Goal: Information Seeking & Learning: Learn about a topic

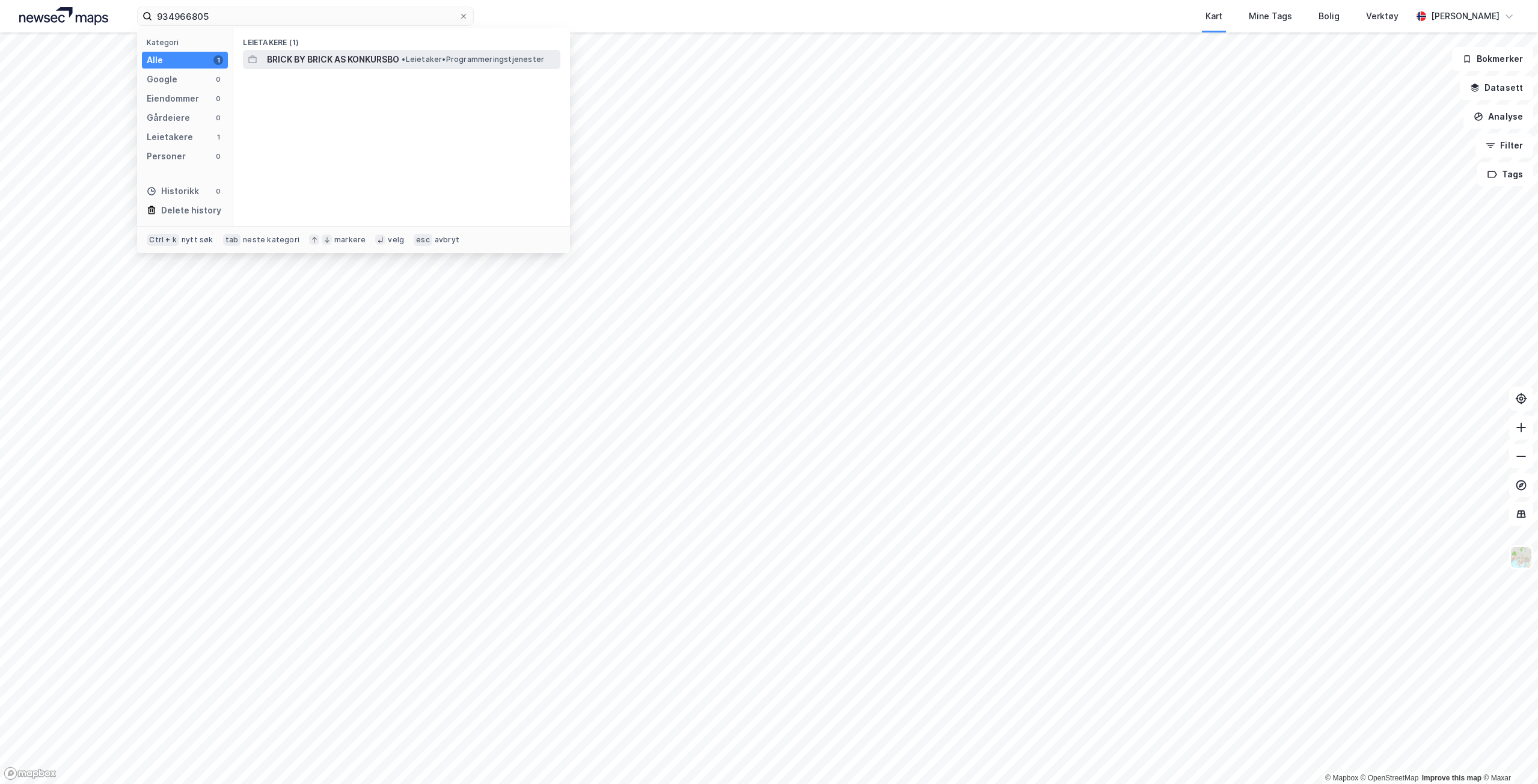
click at [315, 63] on span "BRICK BY BRICK AS KONKURSBO" at bounding box center [333, 59] width 133 height 14
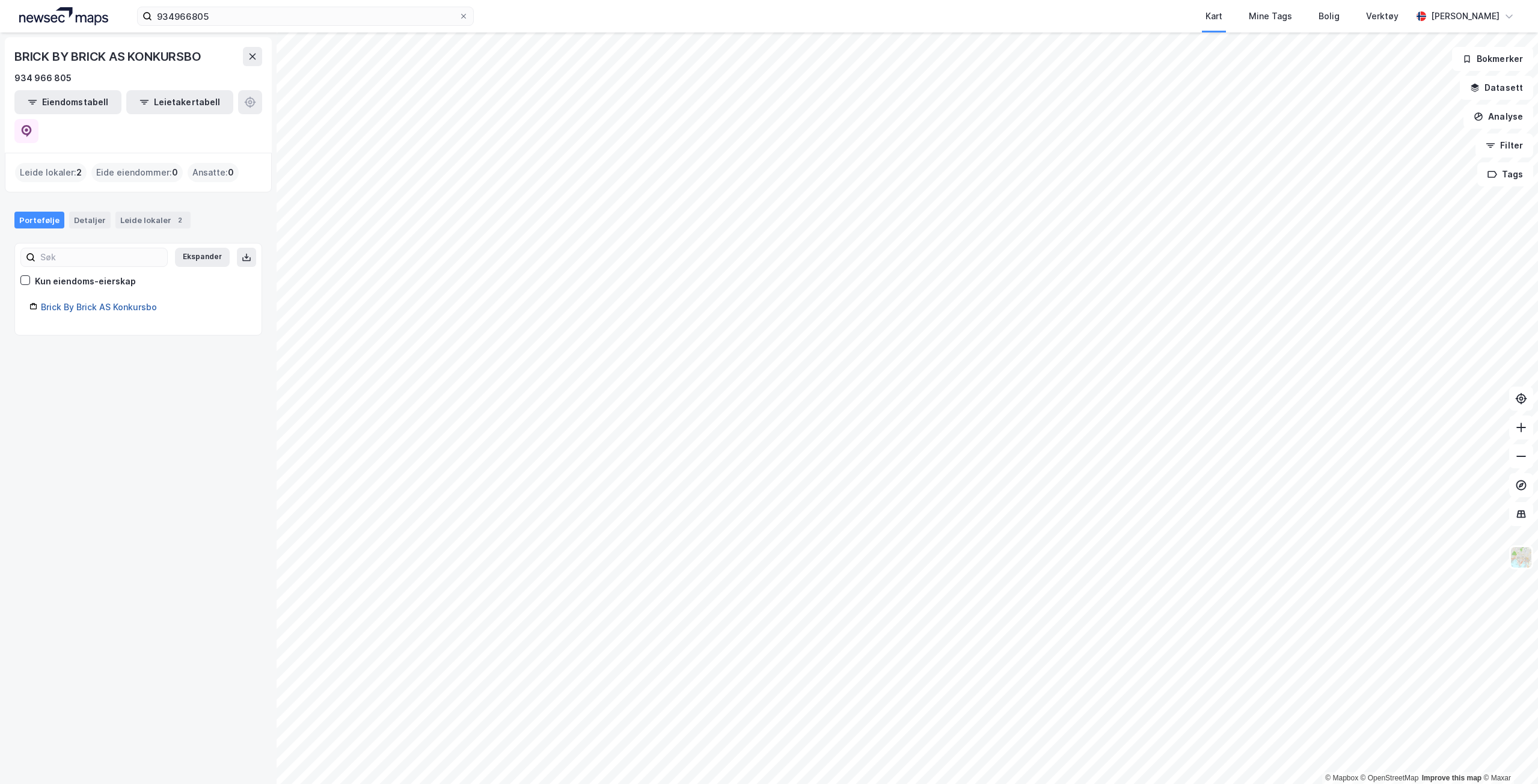
click at [100, 302] on link "Brick By Brick AS Konkursbo" at bounding box center [99, 307] width 116 height 10
click at [81, 302] on link "Brick By Brick AS Konkursbo" at bounding box center [99, 307] width 116 height 10
click at [99, 302] on link "Brick By Brick AS Konkursbo" at bounding box center [99, 307] width 116 height 10
click at [78, 211] on div "Detaljer" at bounding box center [90, 220] width 41 height 17
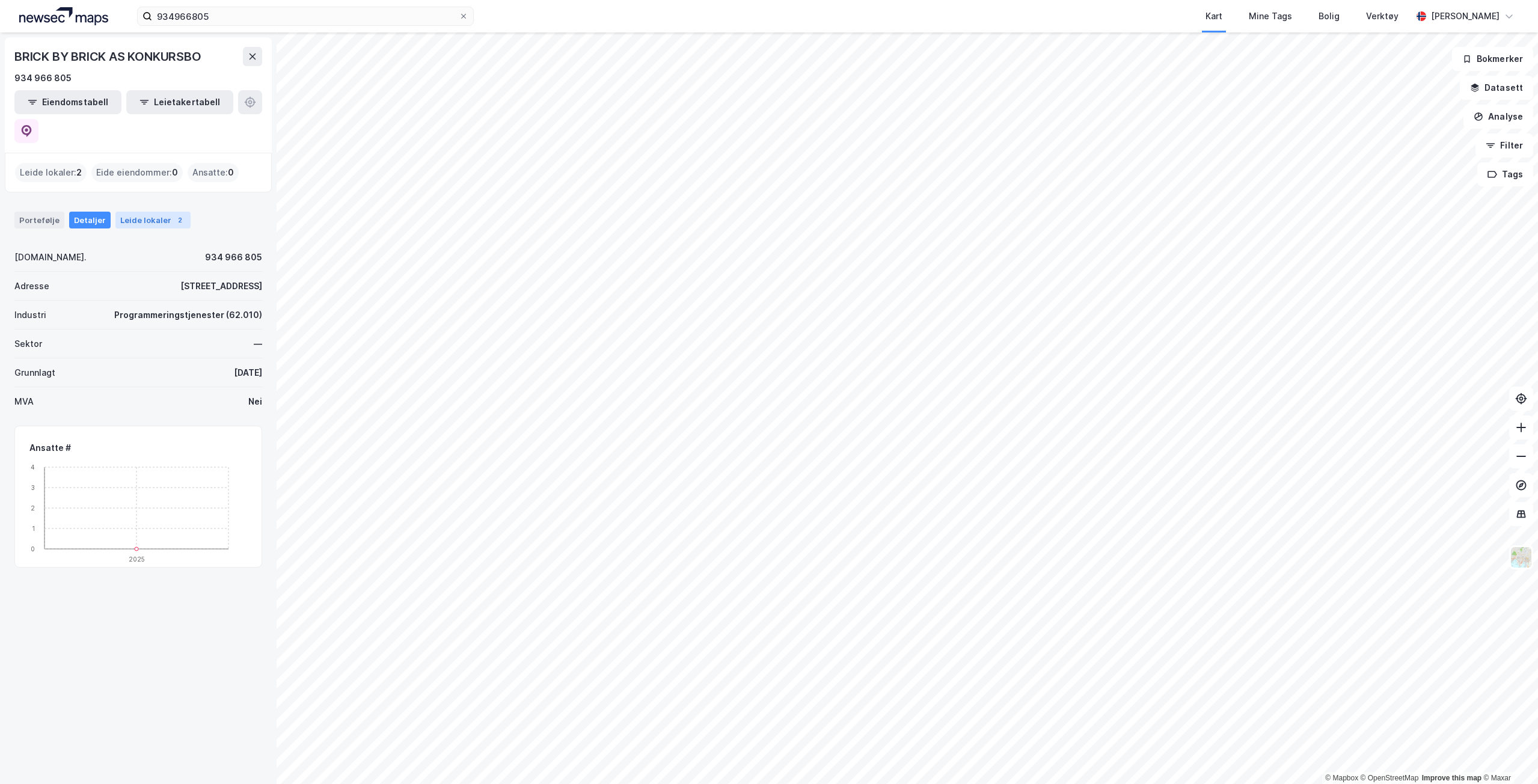
click at [136, 211] on div "Leide lokaler 2" at bounding box center [153, 220] width 75 height 17
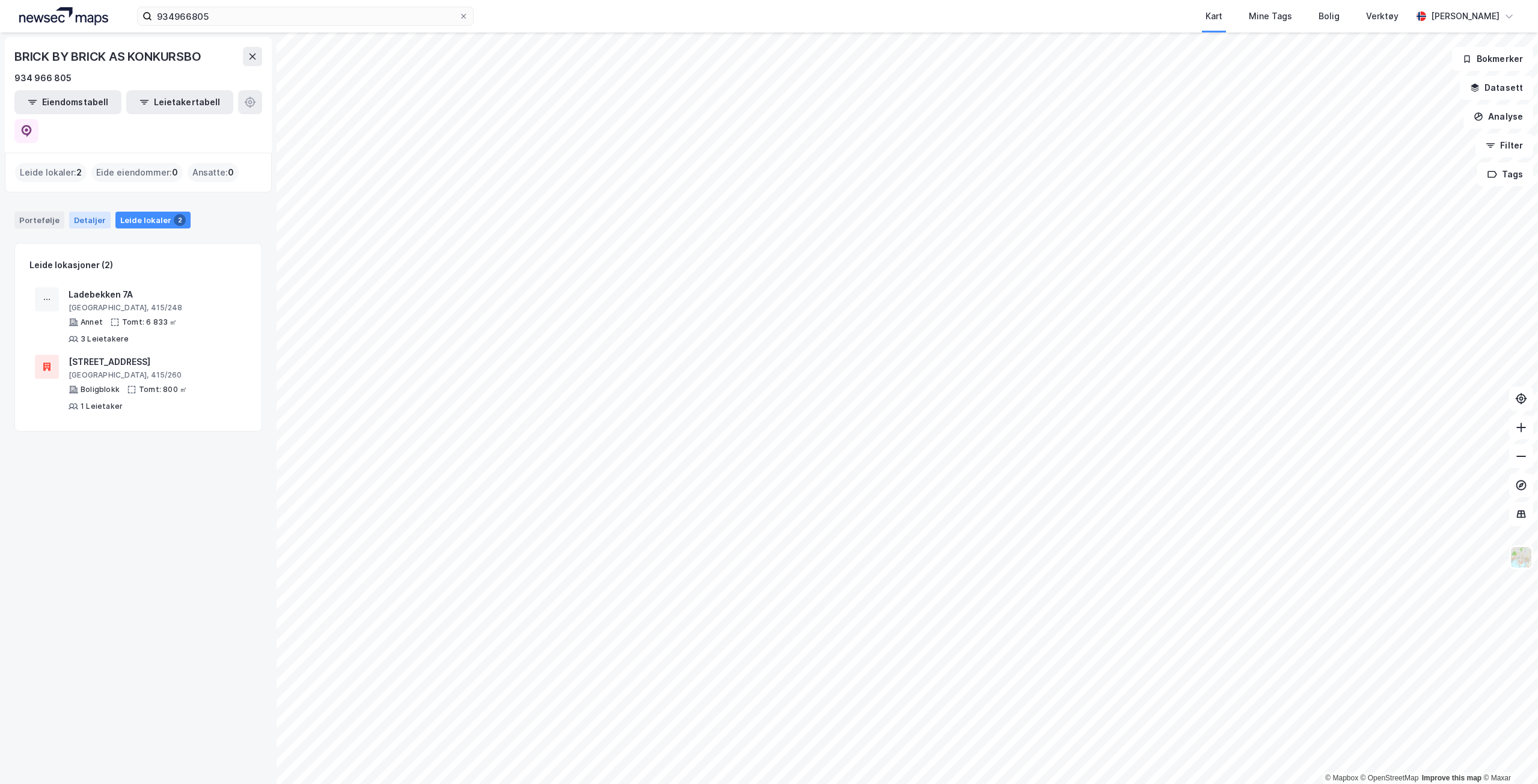
click at [70, 211] on div "Detaljer" at bounding box center [90, 220] width 41 height 17
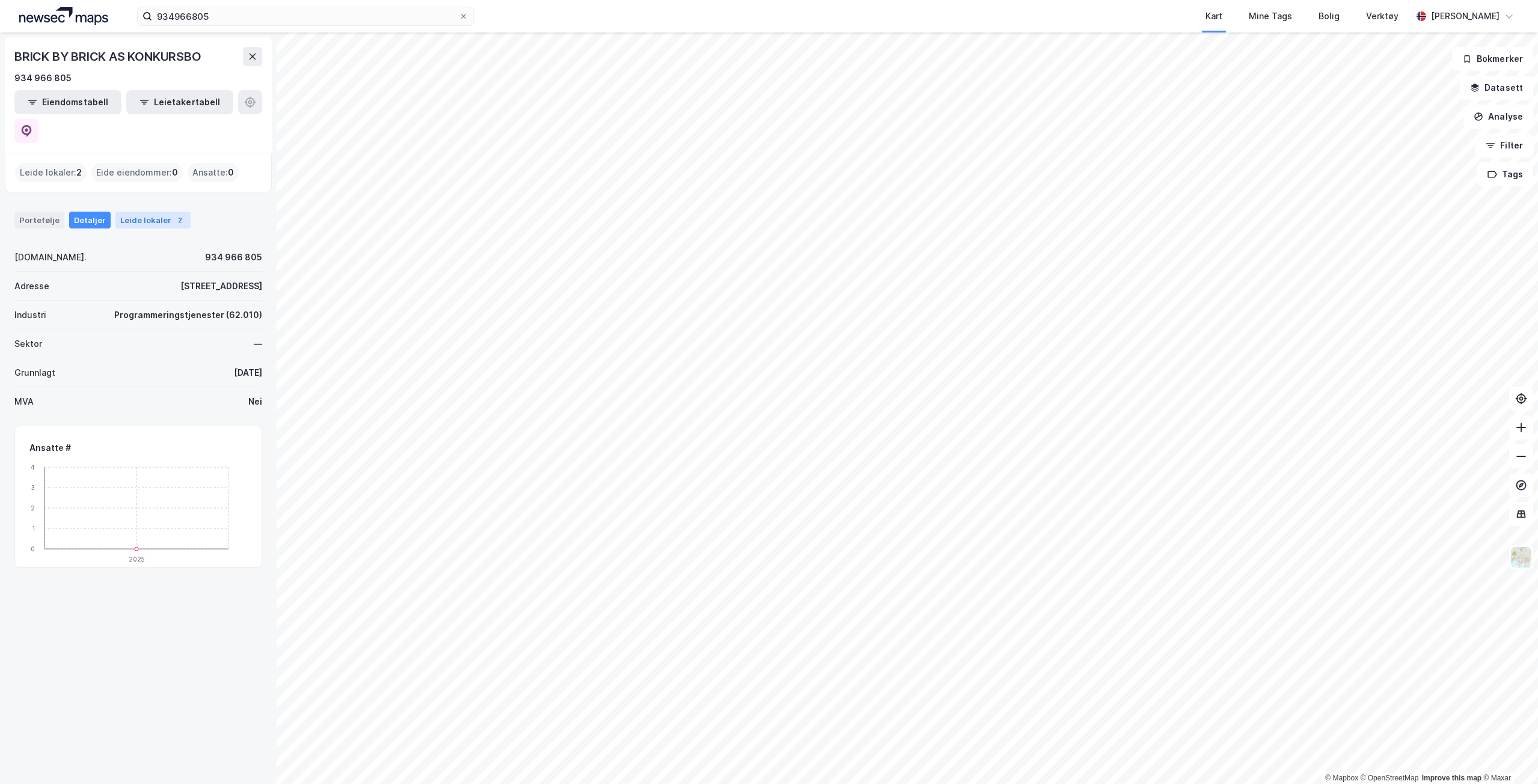
click at [151, 211] on div "Leide lokaler 2" at bounding box center [153, 220] width 75 height 17
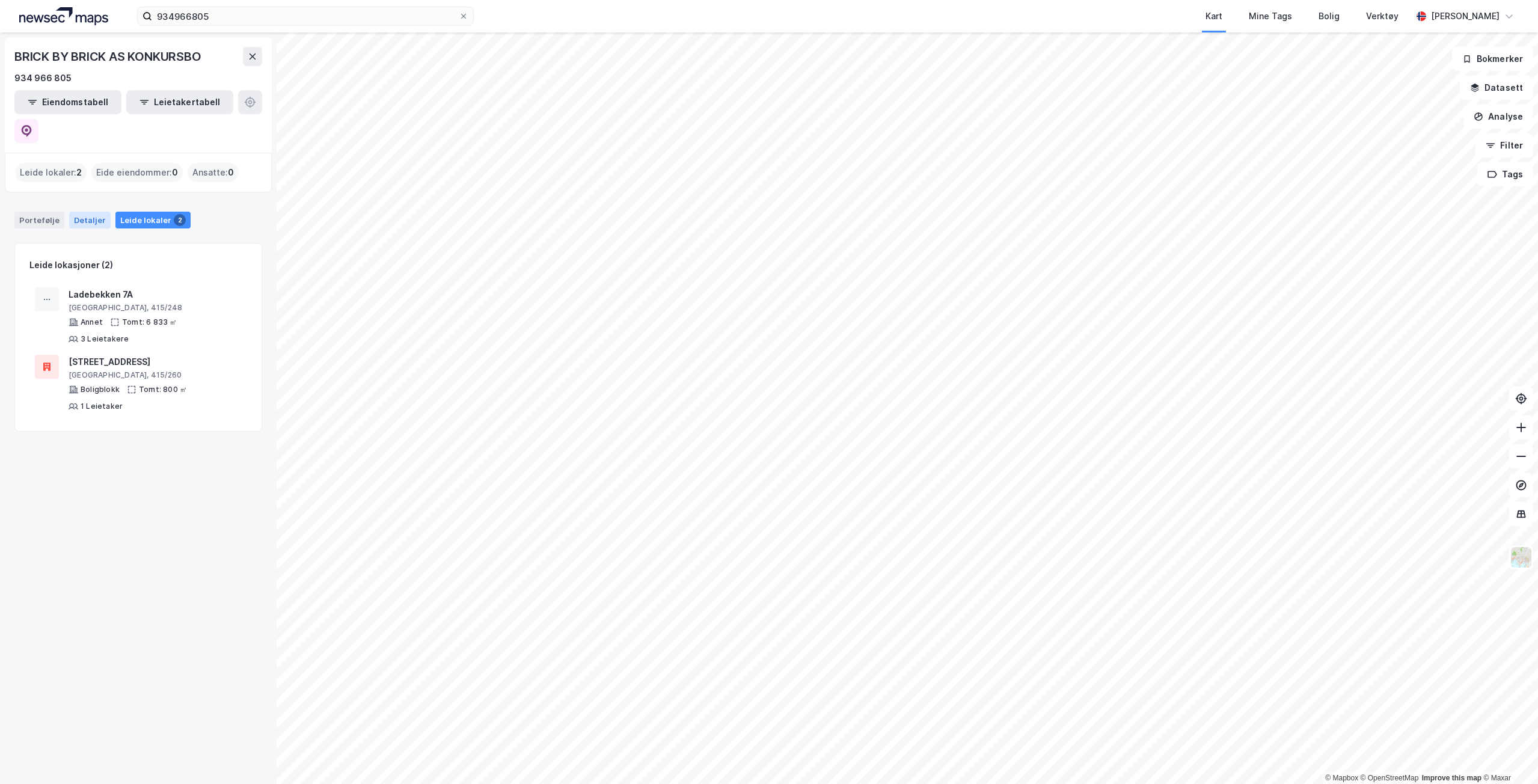
click at [94, 211] on div "Detaljer" at bounding box center [90, 220] width 41 height 17
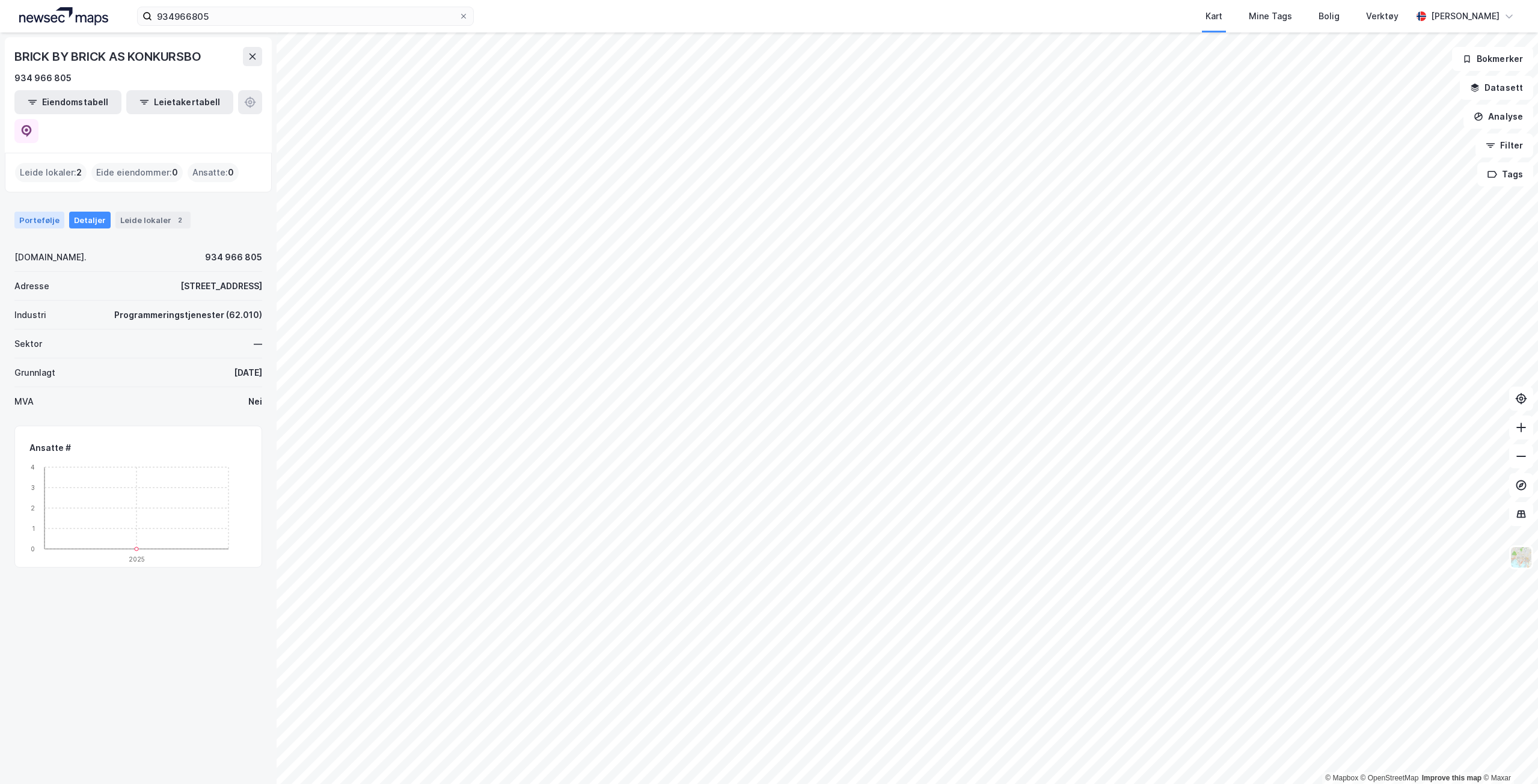
click at [31, 211] on div "Portefølje" at bounding box center [39, 220] width 50 height 17
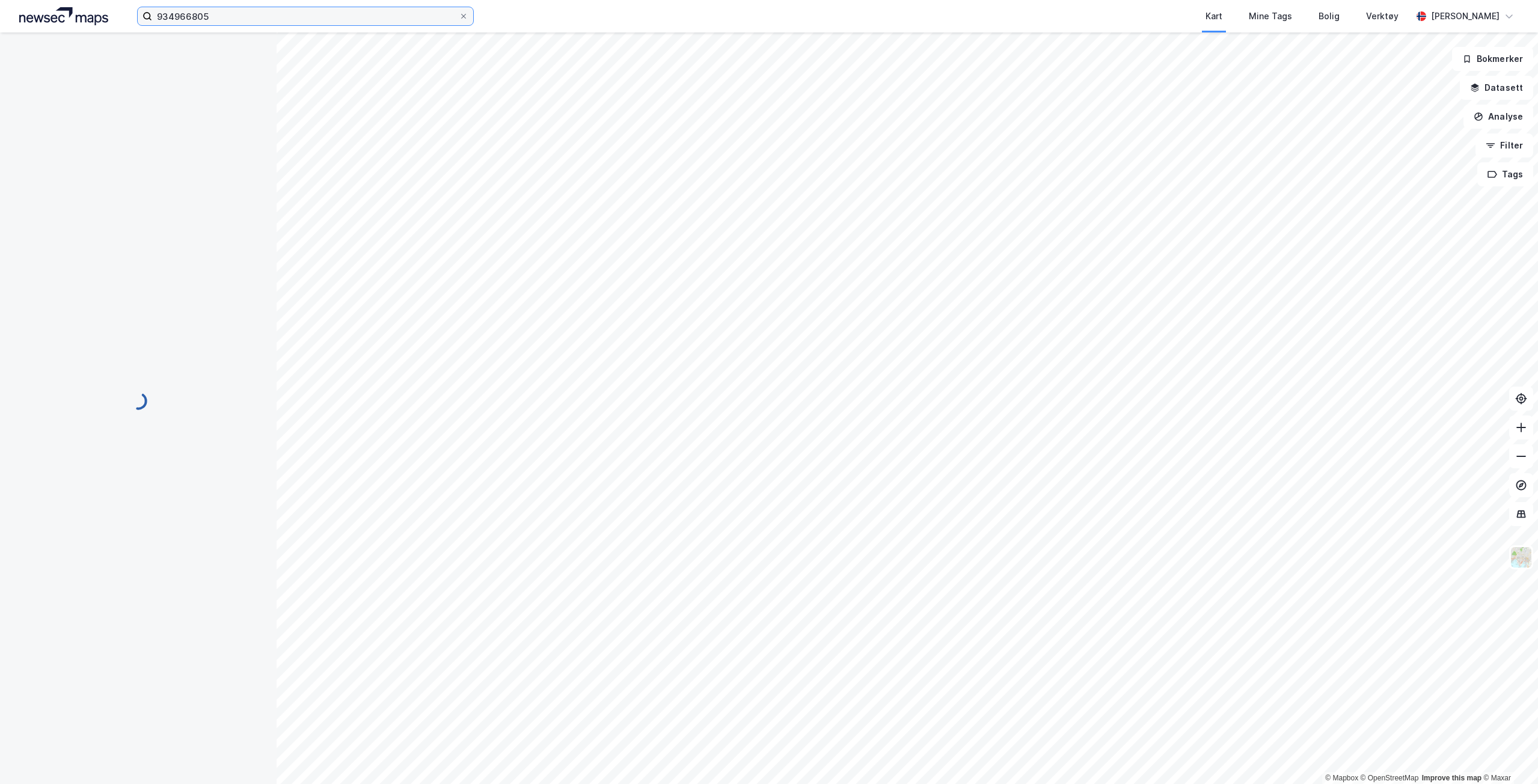
click at [290, 23] on input "934966805" at bounding box center [305, 16] width 306 height 18
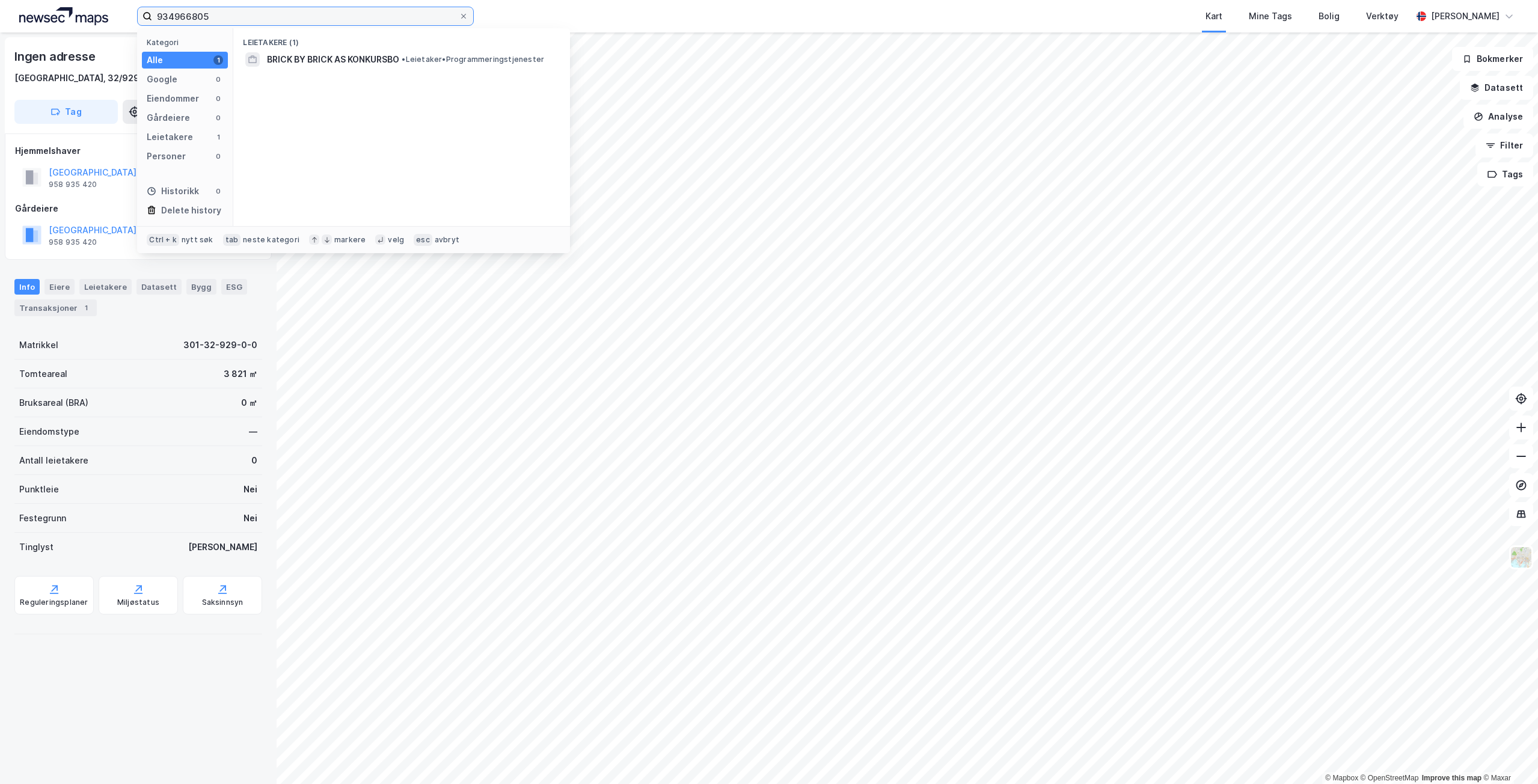
paste input "934966805"
paste input
click at [330, 64] on span "BRICK BY BRICK AS KONKURSBO" at bounding box center [333, 59] width 133 height 14
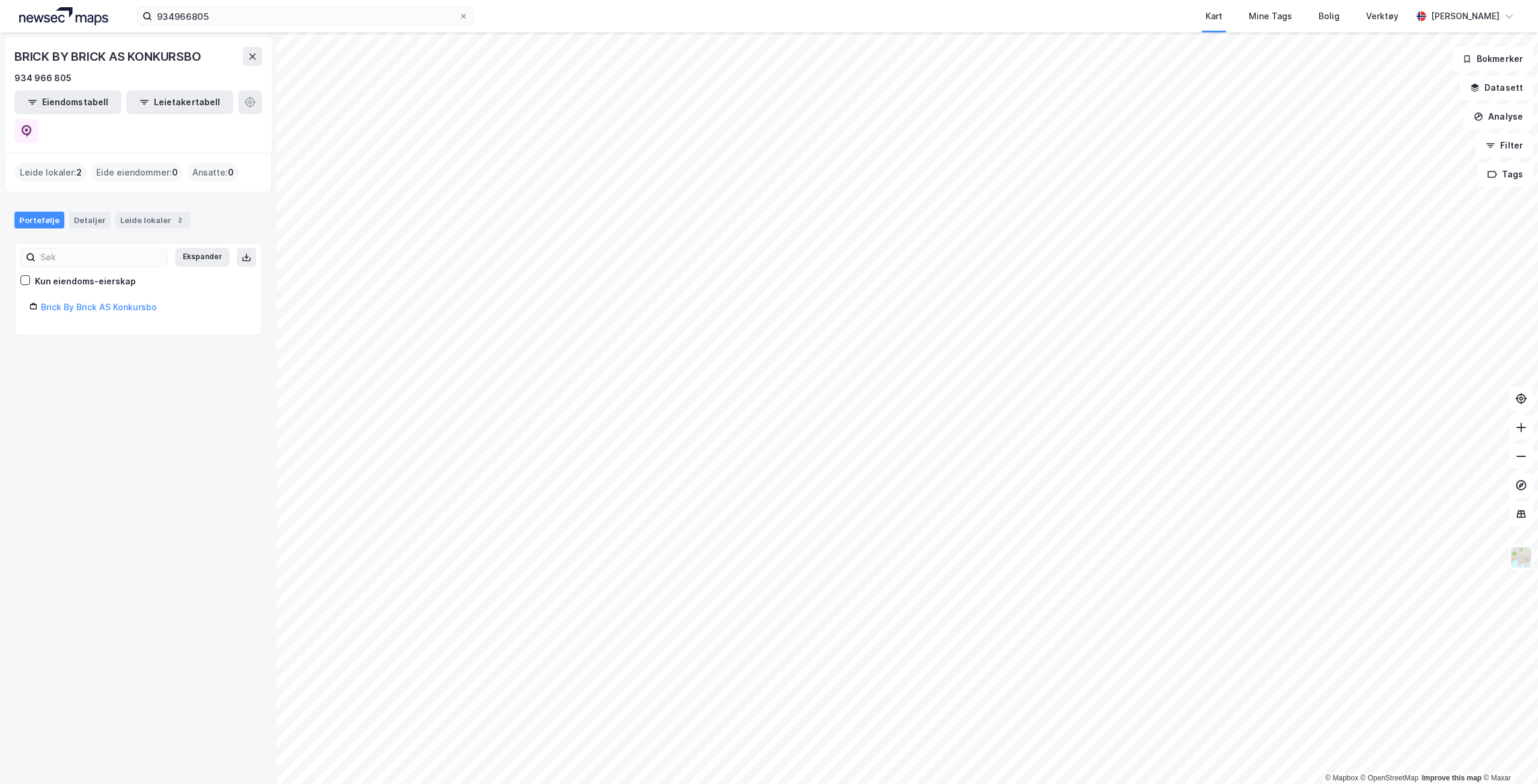
click at [224, 5] on div "934966805 Kart Mine Tags Bolig Verktøy [PERSON_NAME]" at bounding box center [769, 16] width 1538 height 32
click at [219, 16] on input "934966805" at bounding box center [305, 16] width 306 height 18
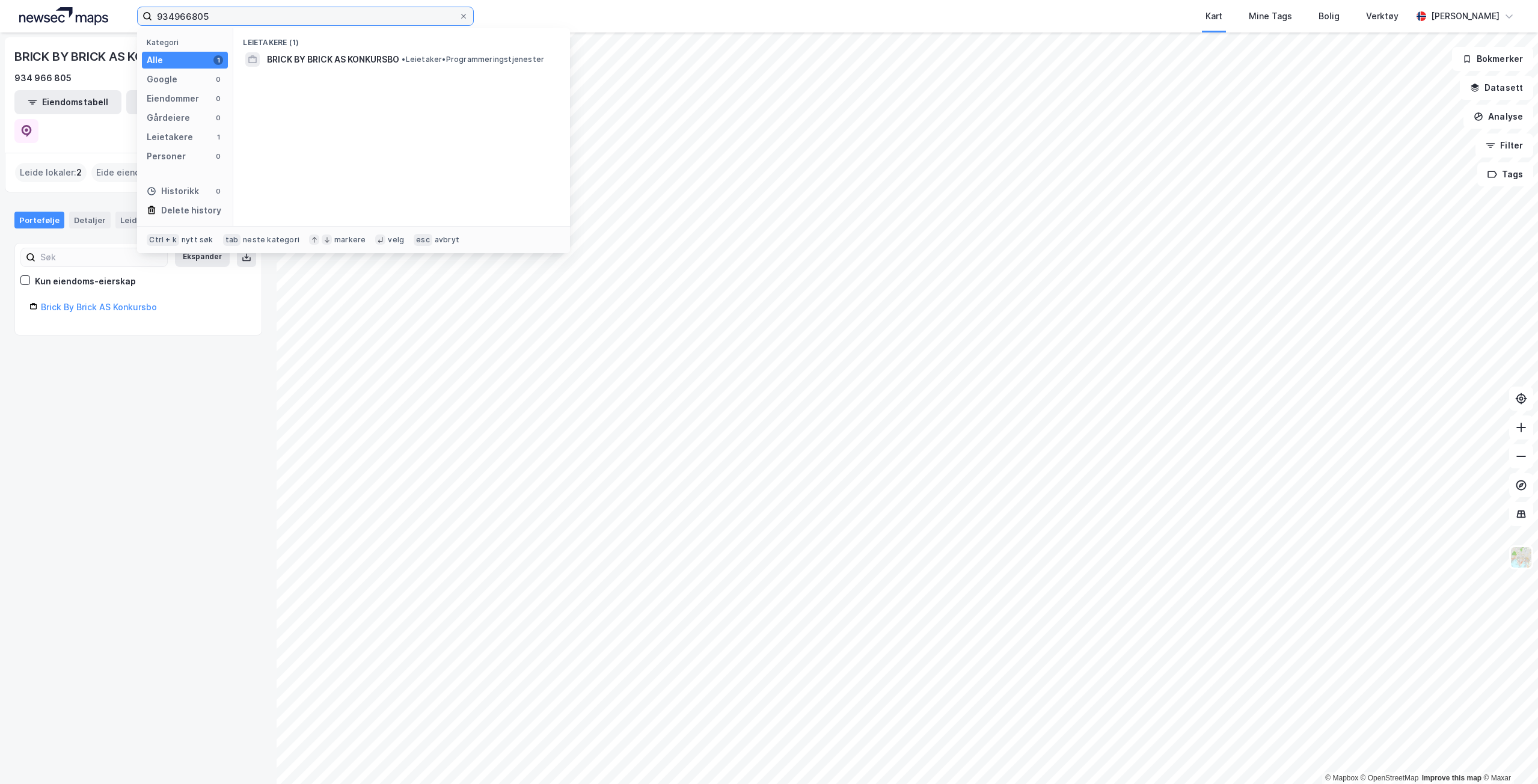
click at [219, 16] on input "934966805" at bounding box center [305, 16] width 306 height 18
paste input "5483042"
type input "935483042"
click at [303, 58] on span "[STREET_ADDRESS] BORETTSLAG" at bounding box center [337, 59] width 141 height 14
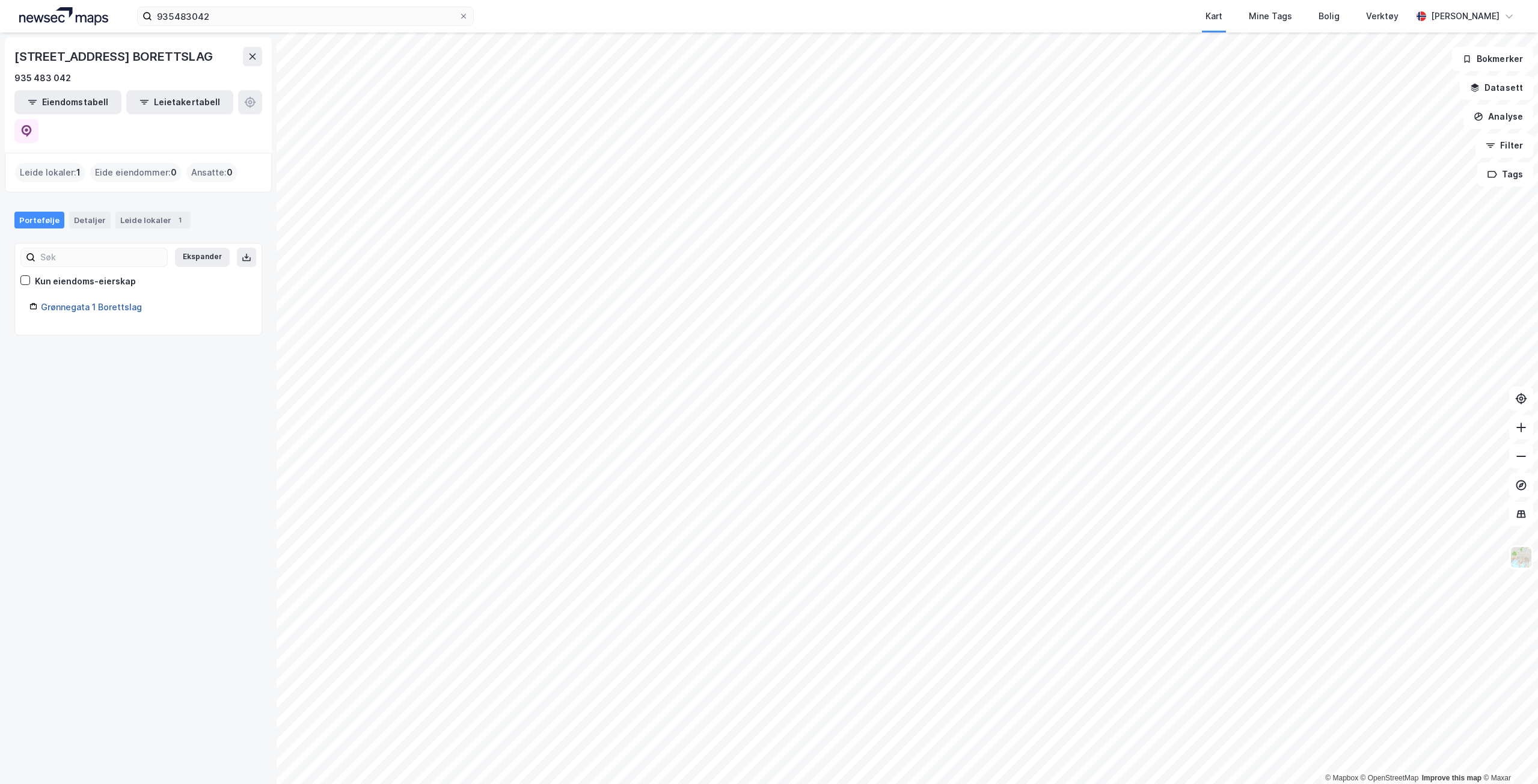
click at [94, 302] on link "Grønnegata 1 Borettslag" at bounding box center [91, 307] width 101 height 10
